Goal: Task Accomplishment & Management: Use online tool/utility

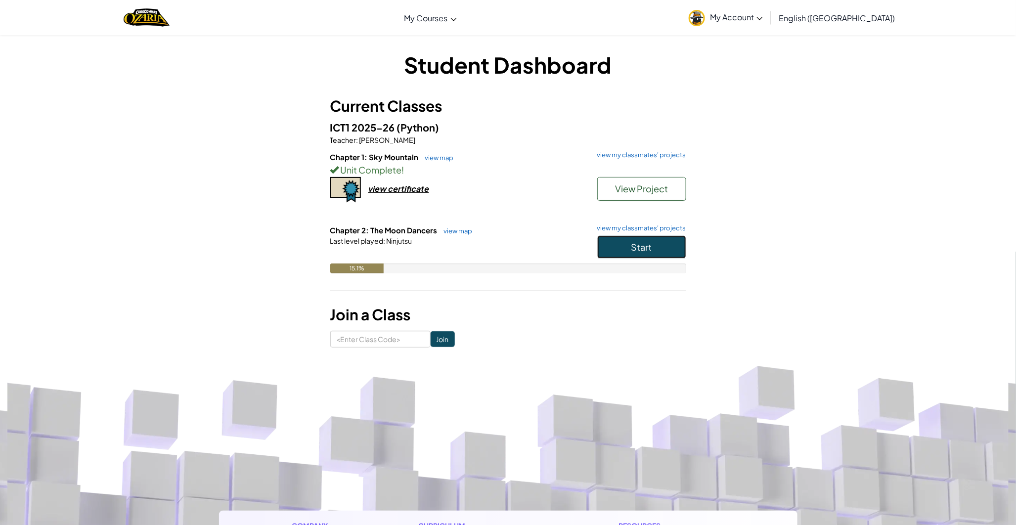
click at [649, 256] on button "Start" at bounding box center [641, 247] width 89 height 23
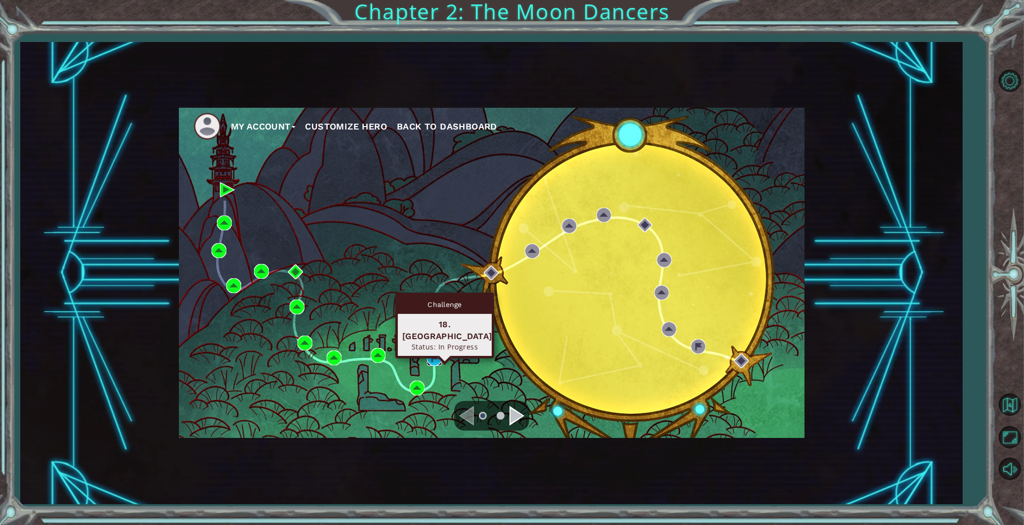
click at [434, 362] on img at bounding box center [434, 358] width 15 height 15
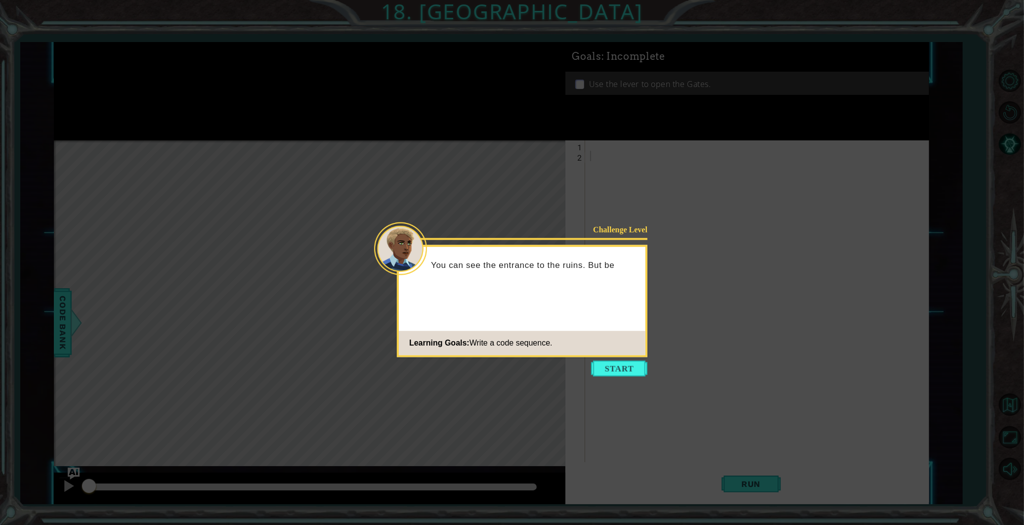
click at [605, 361] on button "Start" at bounding box center [619, 368] width 56 height 16
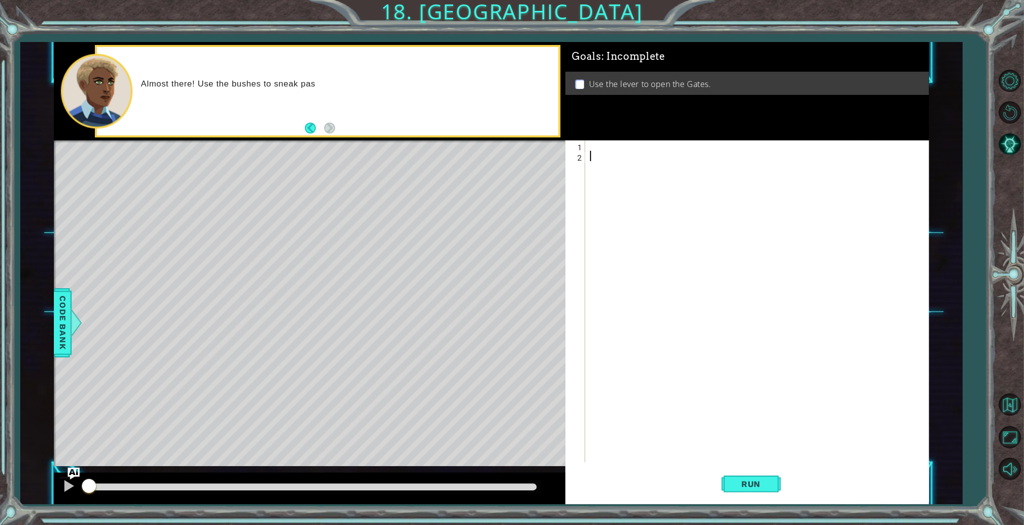
click at [592, 150] on div at bounding box center [759, 311] width 342 height 342
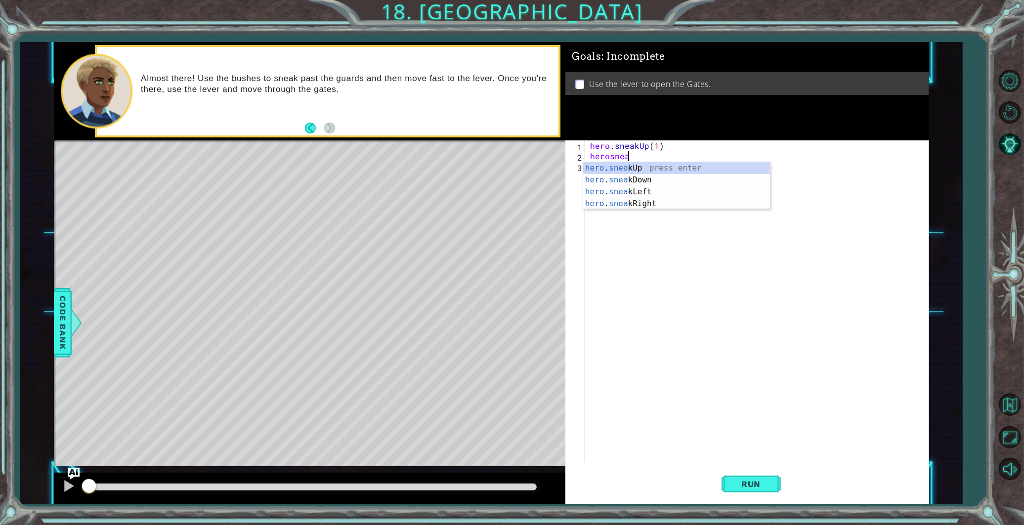
scroll to position [0, 6]
type textarea "hero.sneakUp(1)"
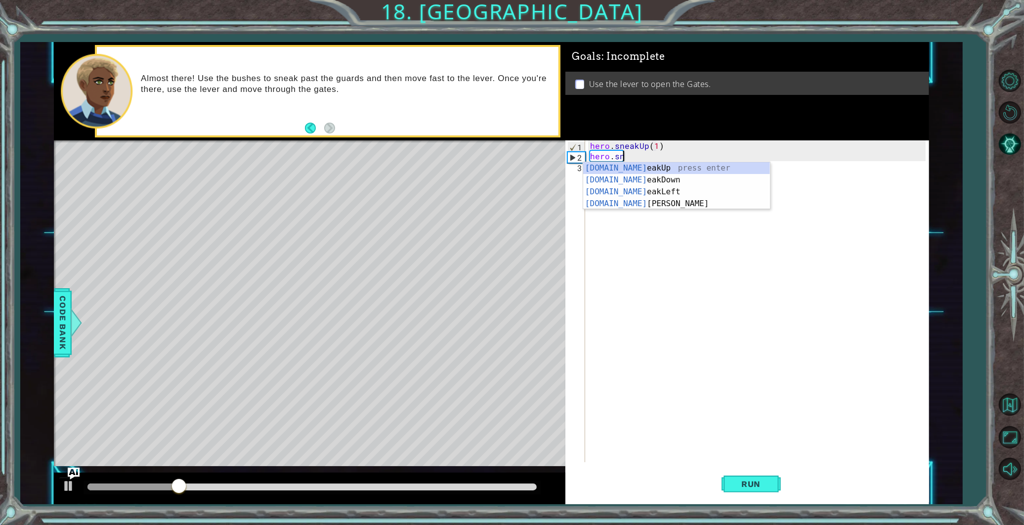
type textarea "h"
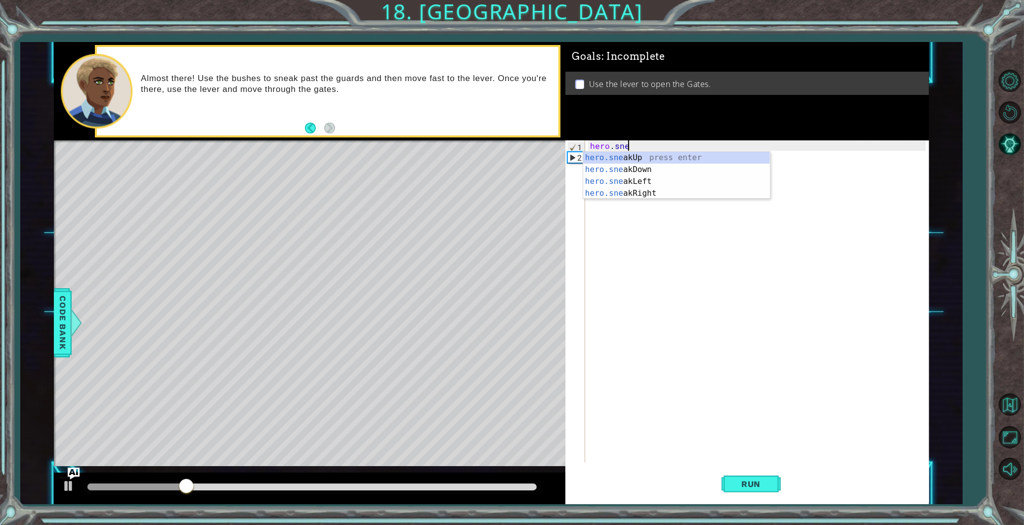
type textarea "h"
type textarea "hero.m)"
